Goal: Find specific page/section

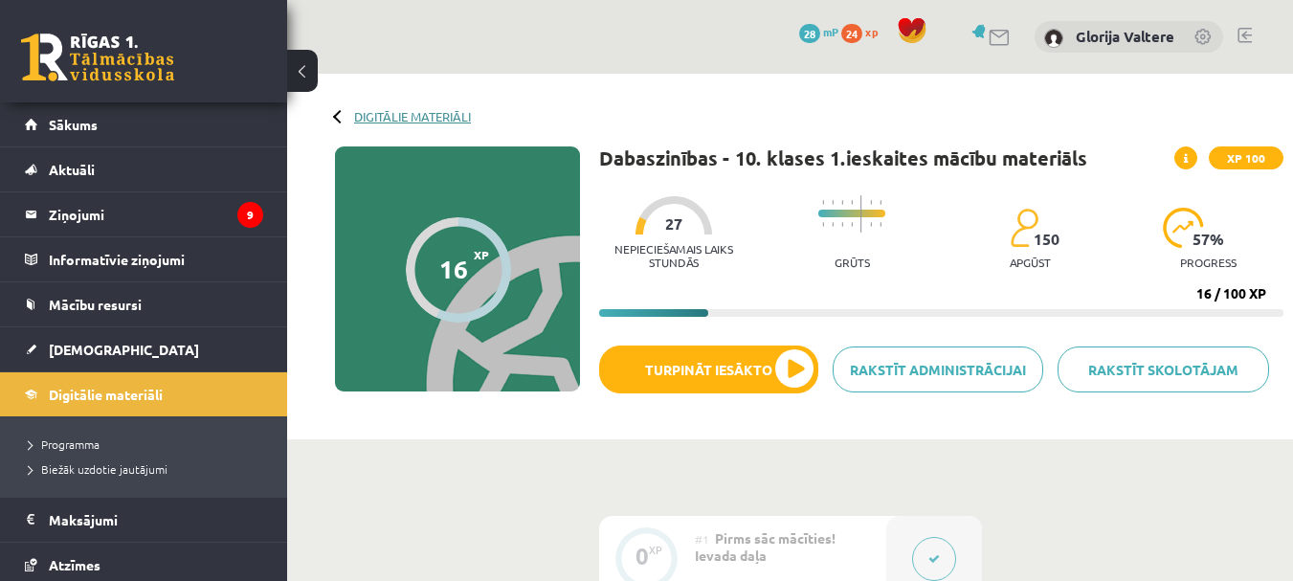
click at [379, 122] on link "Digitālie materiāli" at bounding box center [412, 116] width 117 height 14
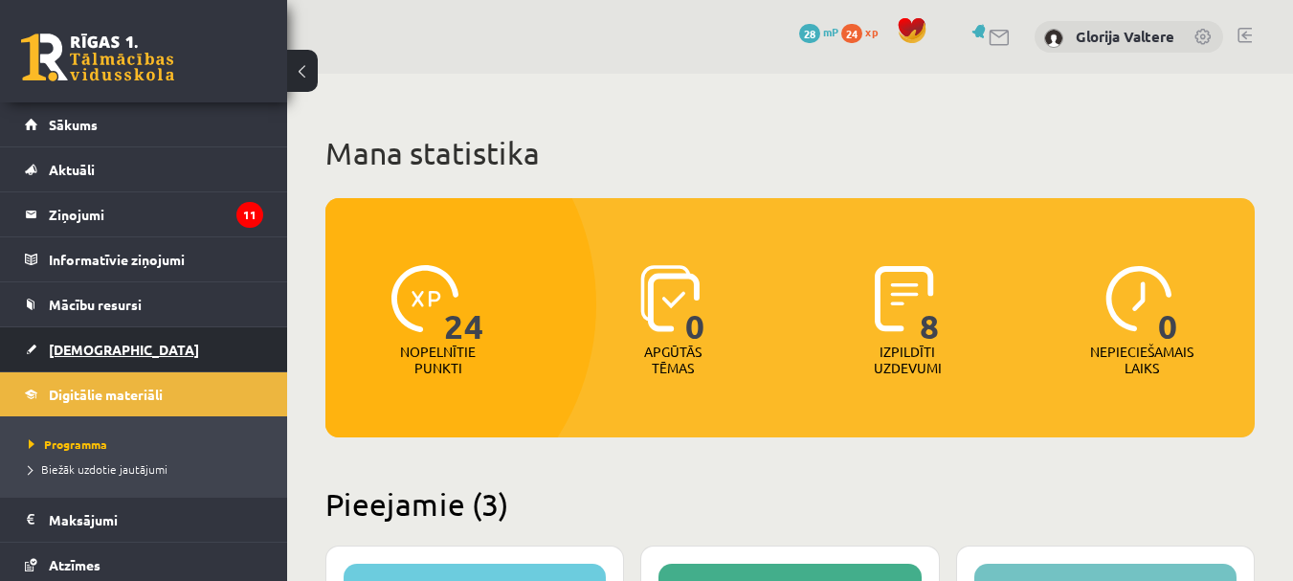
click at [143, 365] on link "[DEMOGRAPHIC_DATA]" at bounding box center [144, 349] width 238 height 44
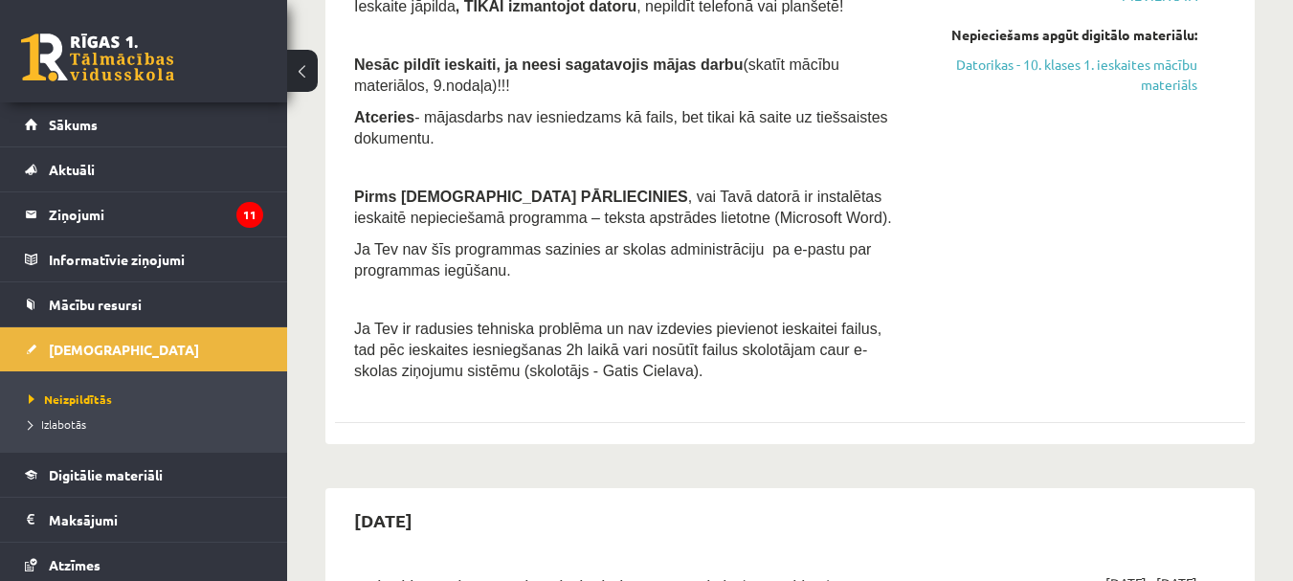
scroll to position [787, 0]
